Goal: Task Accomplishment & Management: Use online tool/utility

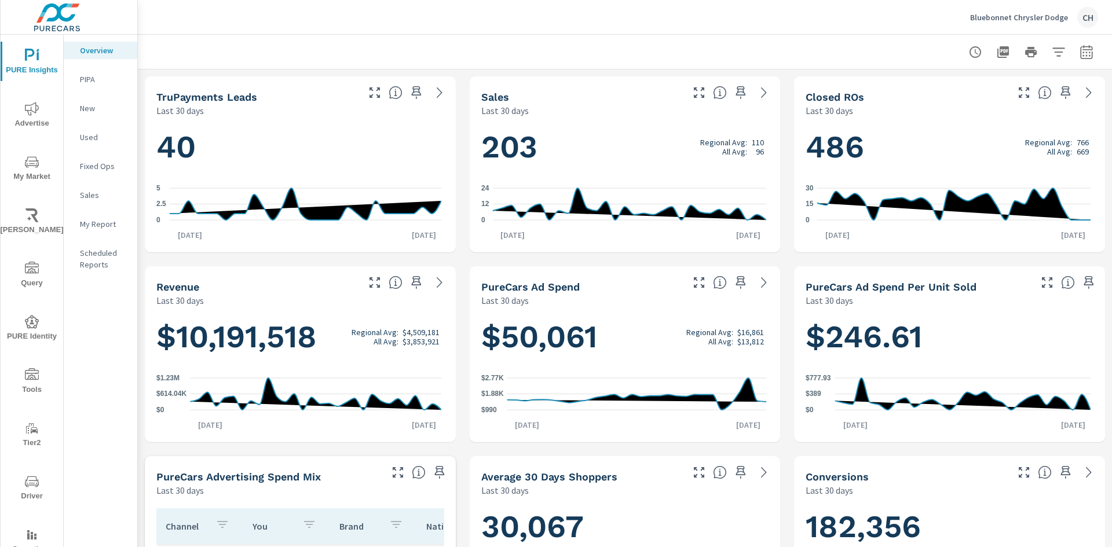
scroll to position [1, 0]
click at [1082, 56] on icon "button" at bounding box center [1086, 54] width 8 height 5
select select "Last 30 days"
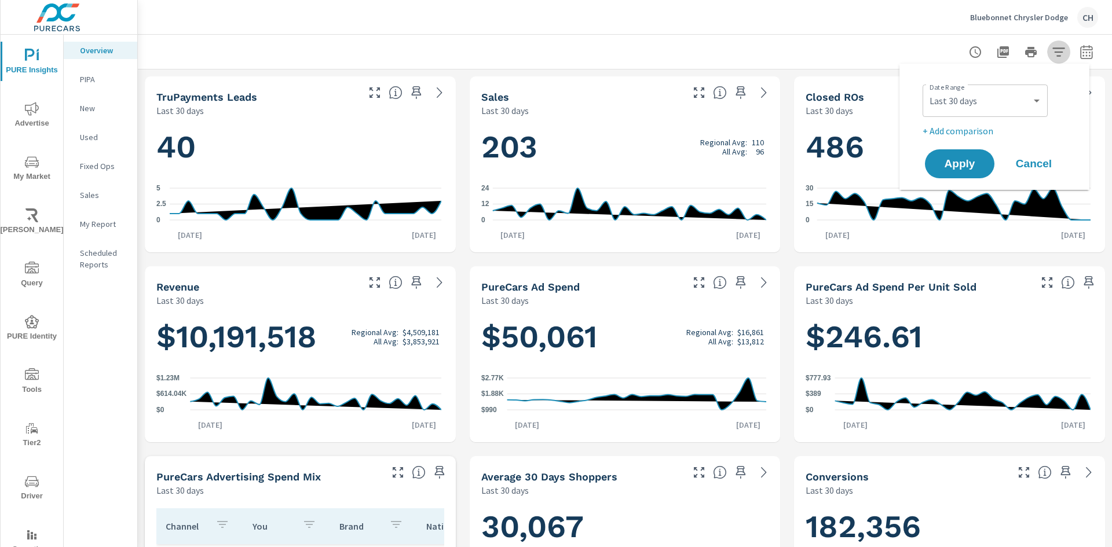
click at [1051, 50] on icon "button" at bounding box center [1058, 52] width 14 height 14
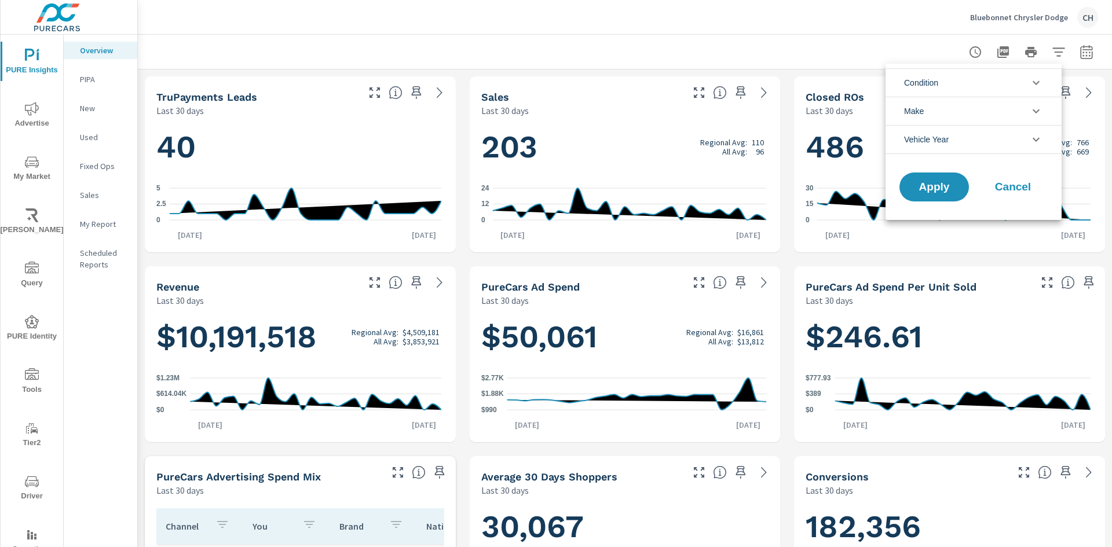
click at [986, 81] on li "Condition" at bounding box center [973, 82] width 176 height 28
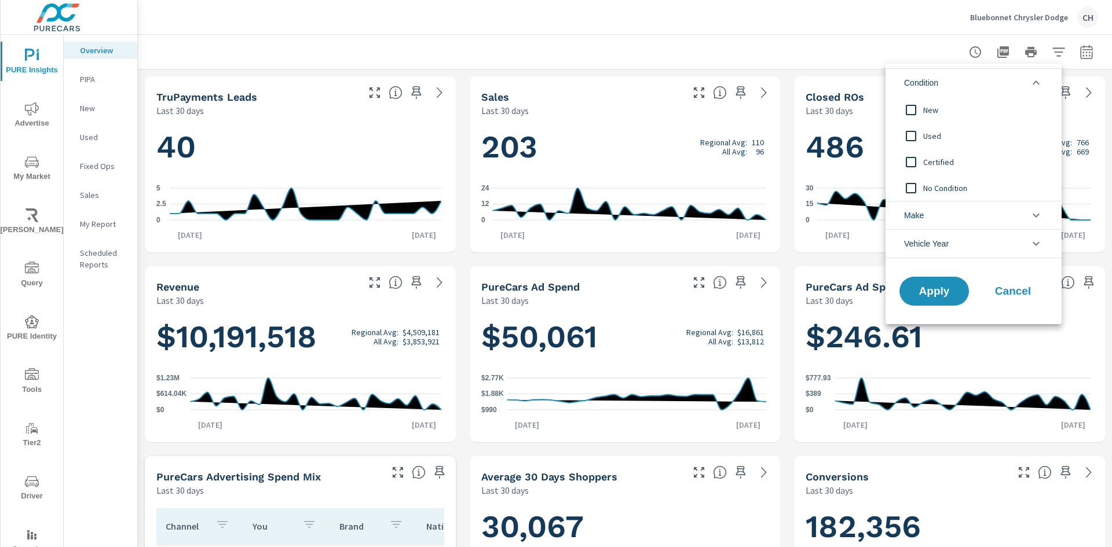
click at [986, 81] on li "Condition" at bounding box center [973, 82] width 176 height 28
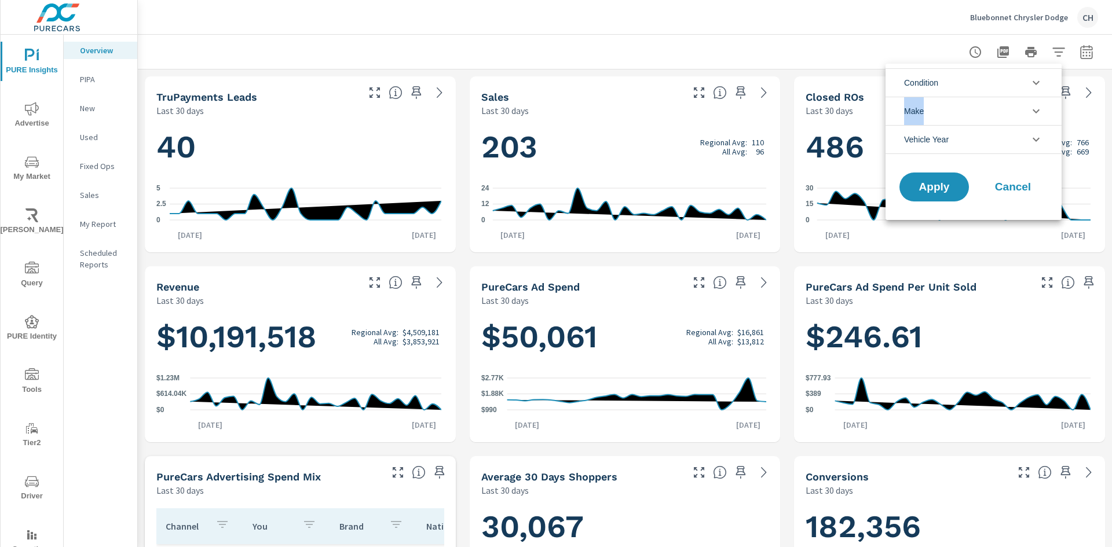
click at [986, 81] on li "Condition" at bounding box center [973, 82] width 176 height 28
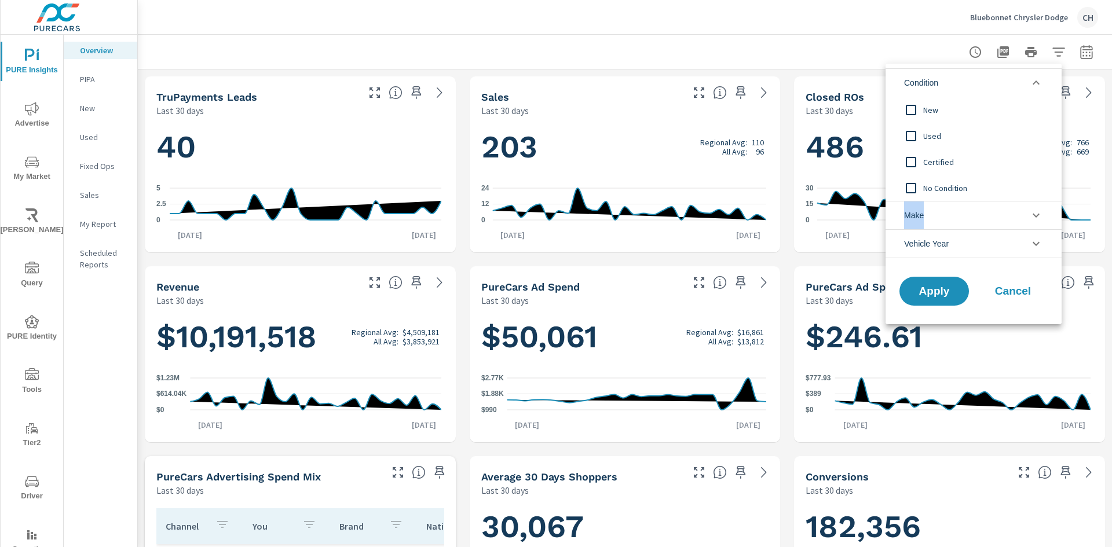
click at [910, 108] on input "filter options" at bounding box center [911, 110] width 24 height 24
click at [942, 286] on span "Apply" at bounding box center [933, 291] width 47 height 11
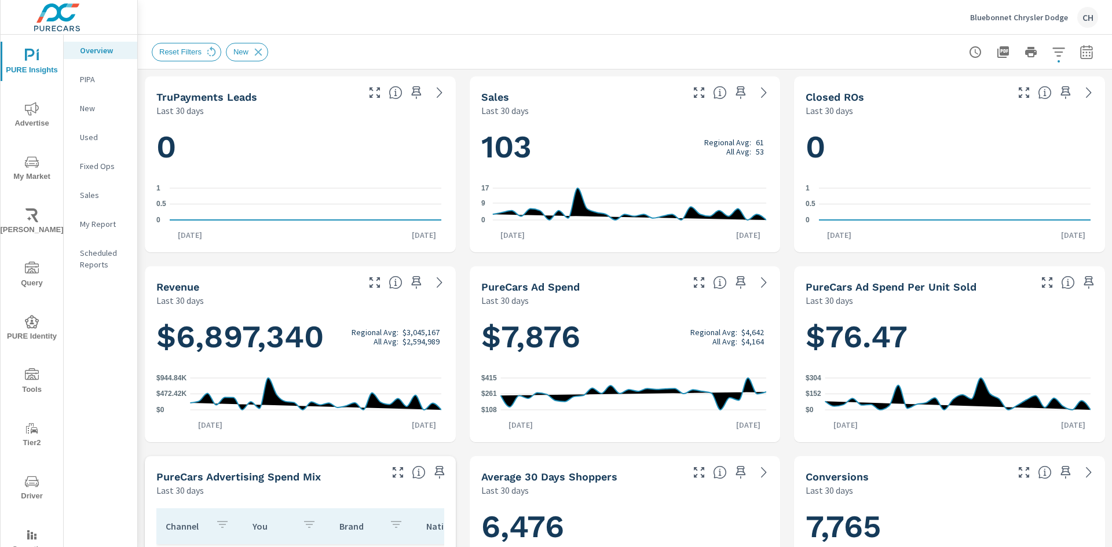
scroll to position [1, 0]
